Goal: Check status: Check status

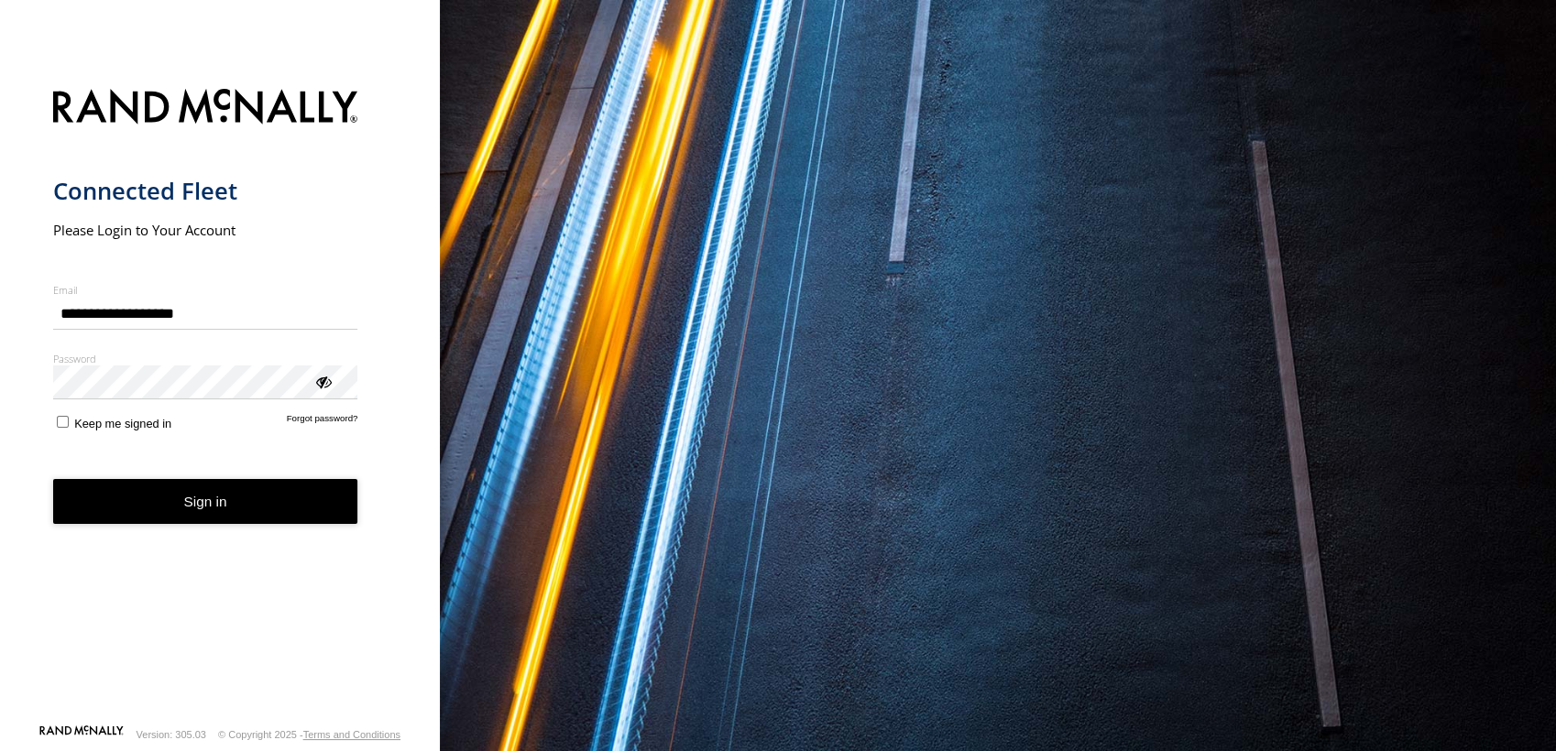
click at [206, 504] on button "Sign in" at bounding box center [205, 501] width 305 height 45
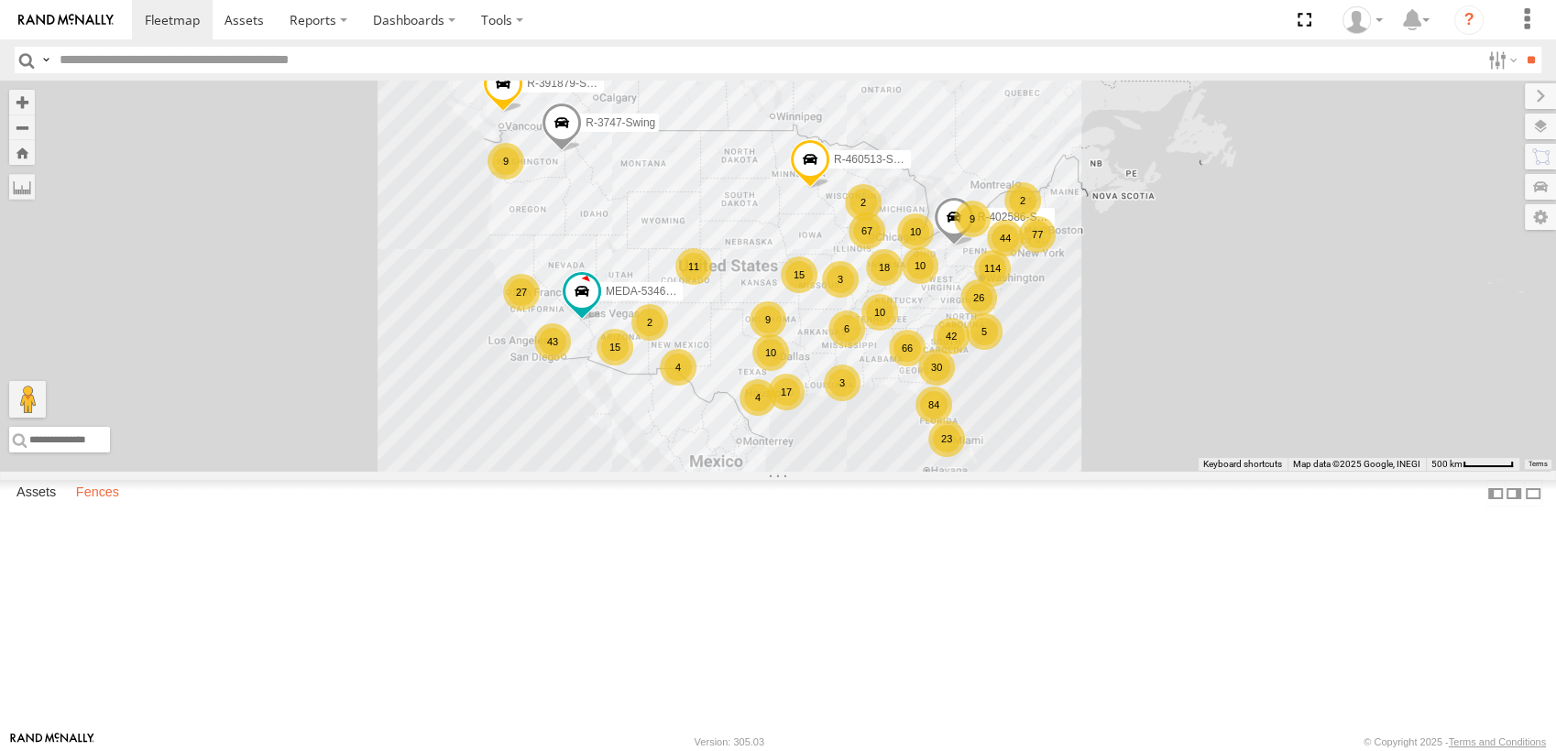
click at [105, 507] on label "Fences" at bounding box center [97, 494] width 61 height 26
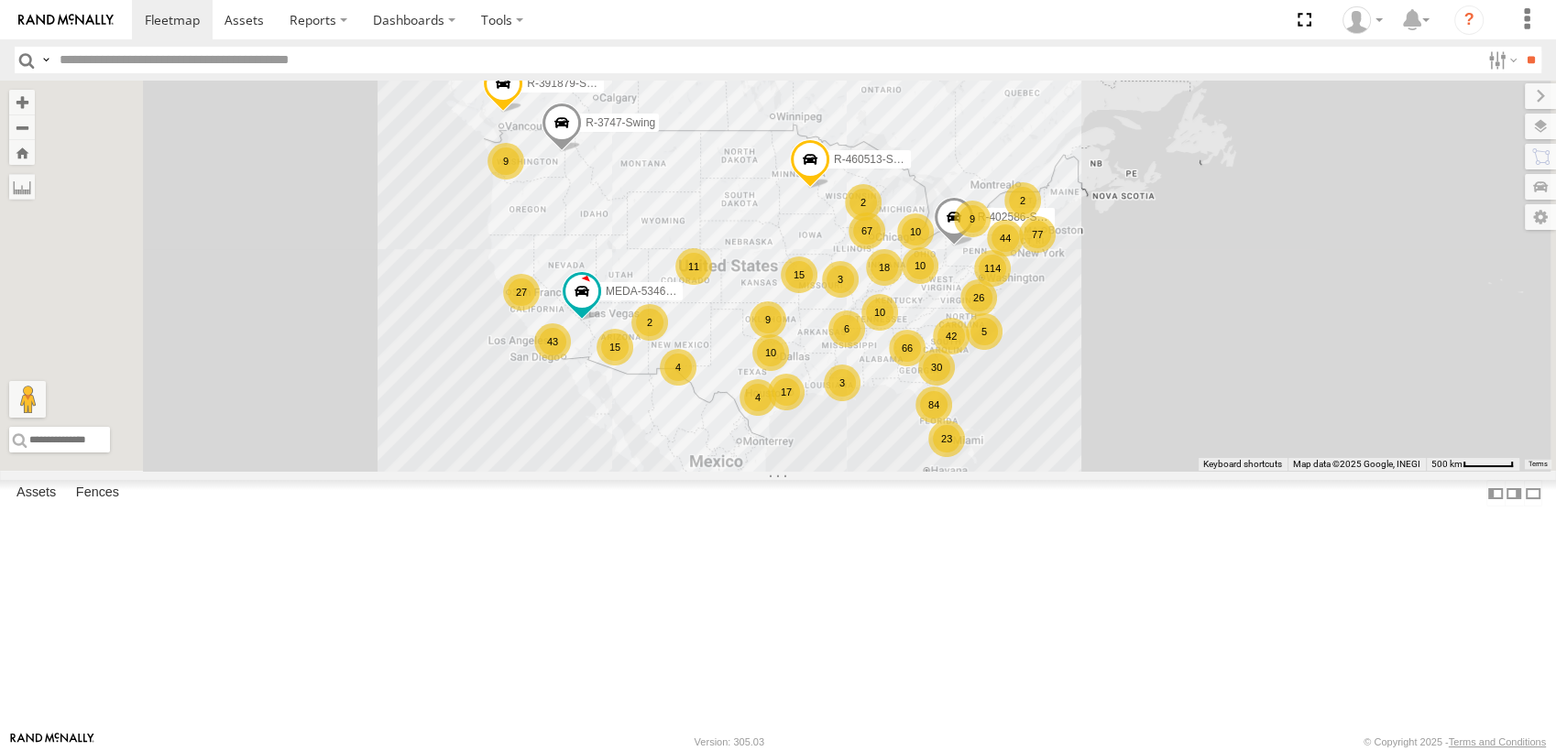
scroll to position [3054, 0]
click at [0, 0] on div "Paulsboro ILG1-Amazon" at bounding box center [0, 0] width 0 height 0
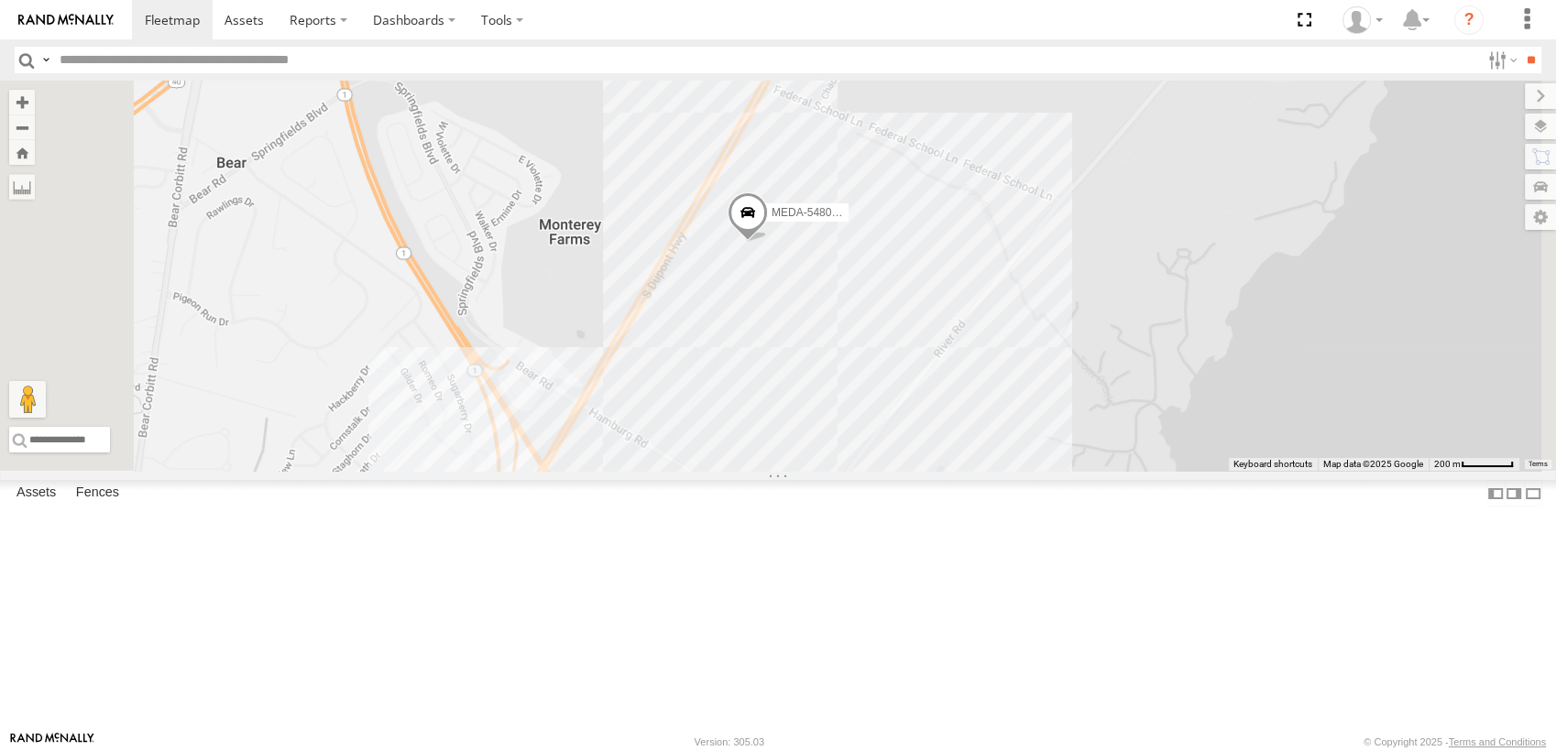
click at [0, 0] on div "Commercial" at bounding box center [0, 0] width 0 height 0
click at [994, 446] on div "MEDA-548001-Swing" at bounding box center [778, 276] width 1556 height 390
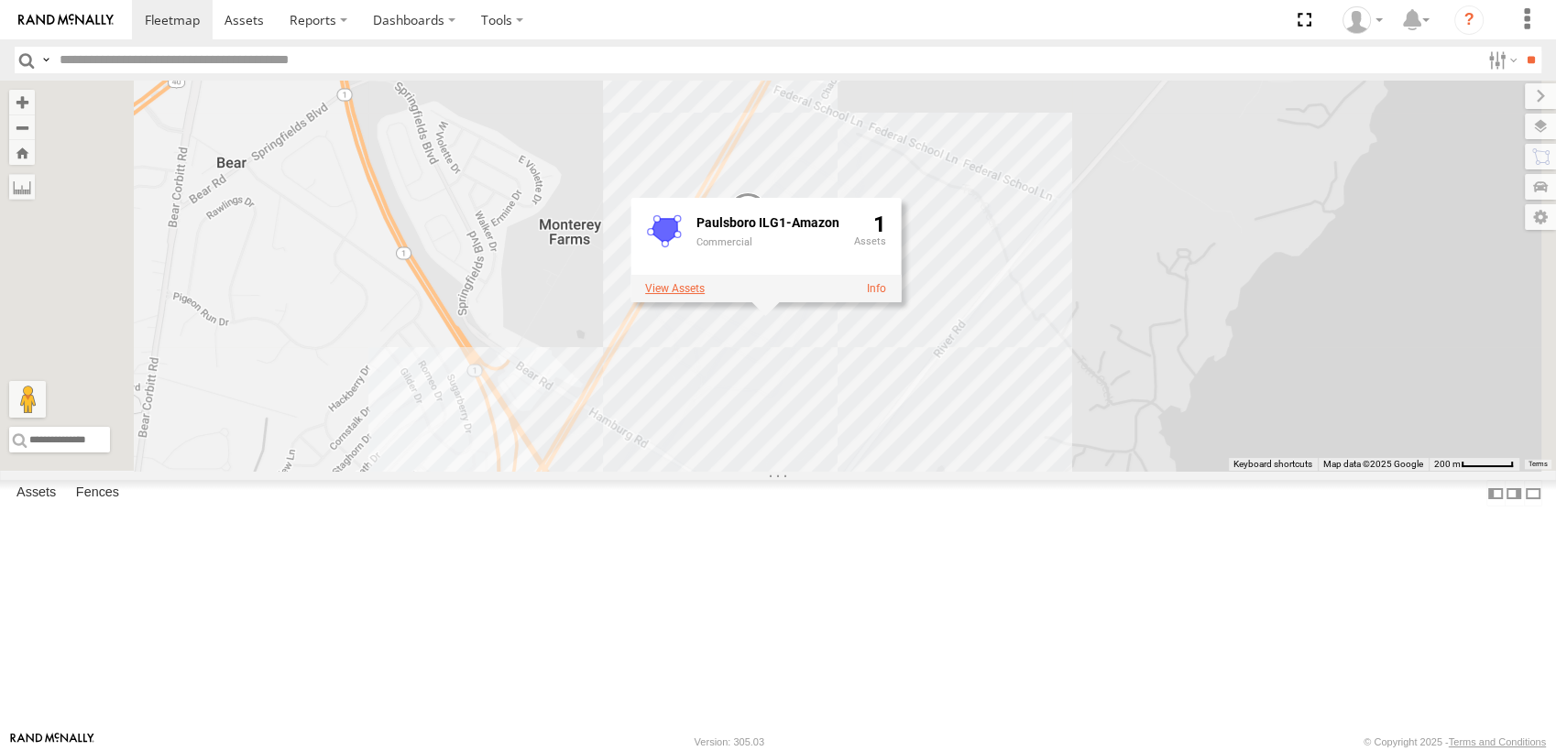
click at [705, 295] on label at bounding box center [675, 288] width 60 height 13
drag, startPoint x: 949, startPoint y: 575, endPoint x: 961, endPoint y: 567, distance: 14.5
click at [0, 0] on label "Close" at bounding box center [0, 0] width 0 height 0
click at [886, 295] on link at bounding box center [876, 288] width 19 height 13
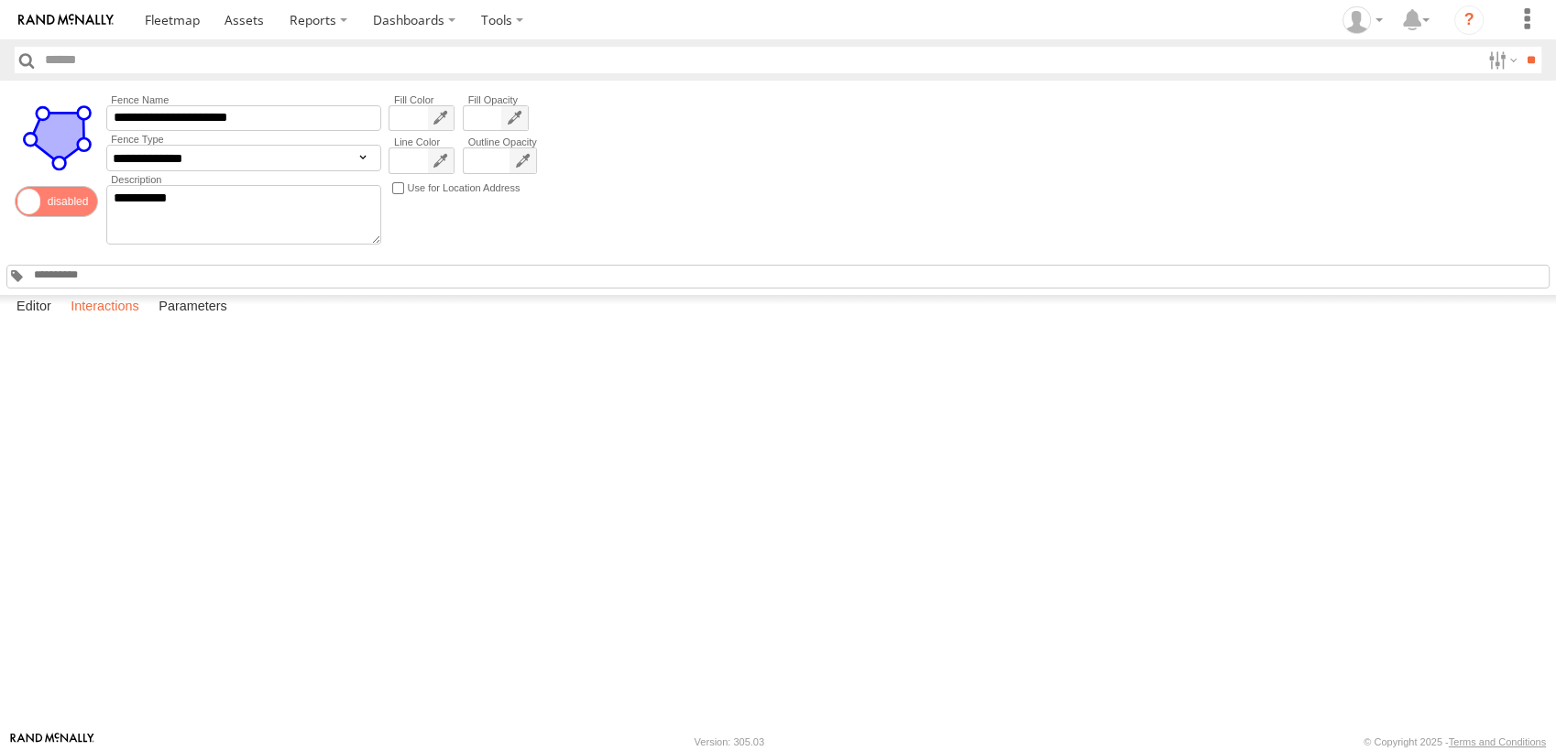
click at [121, 321] on label "Interactions" at bounding box center [104, 308] width 87 height 26
click at [0, 0] on link "View Full Report" at bounding box center [0, 0] width 0 height 0
